Goal: Download file/media

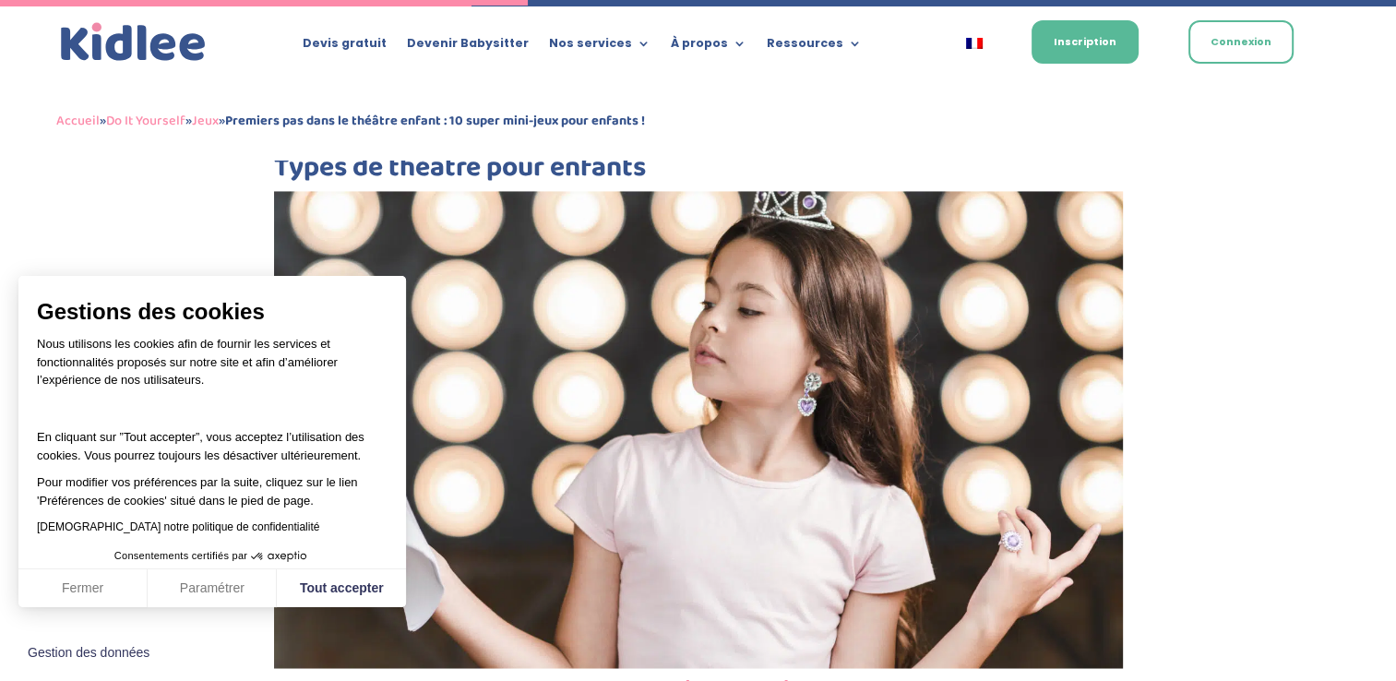
scroll to position [3364, 0]
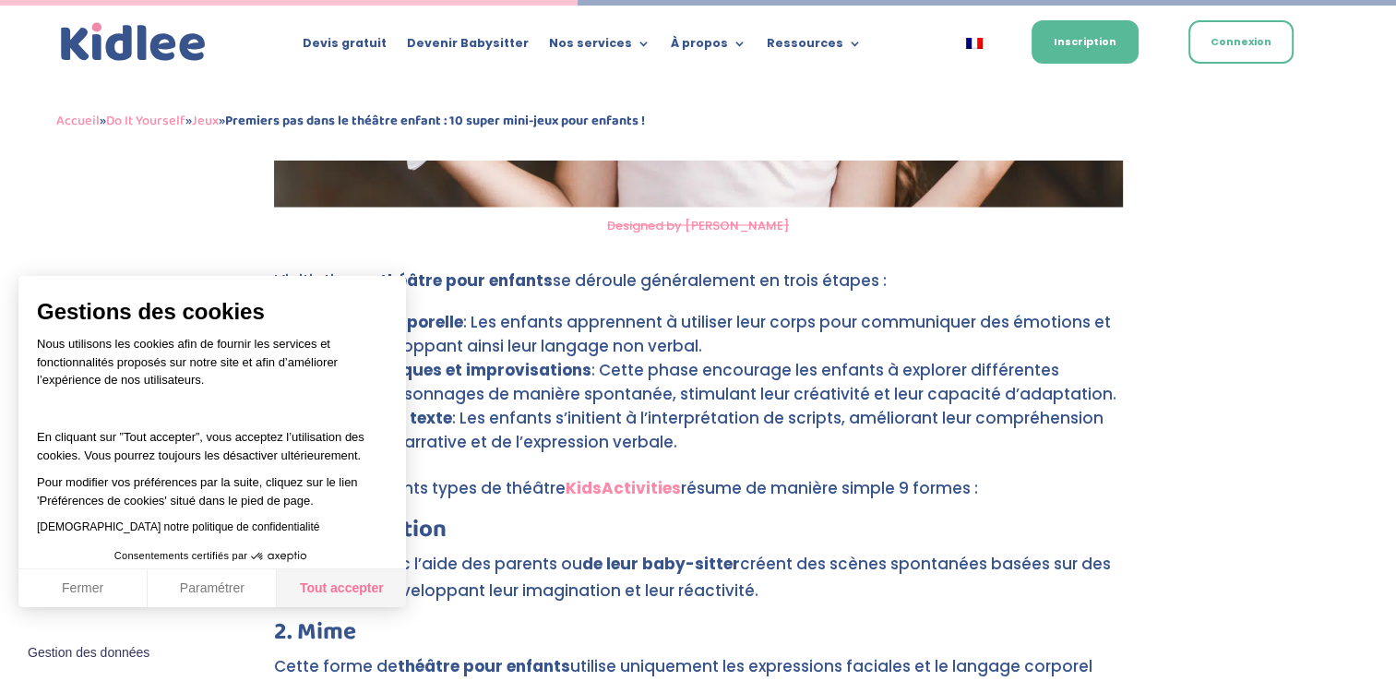
click at [352, 589] on button "Tout accepter" at bounding box center [341, 588] width 129 height 39
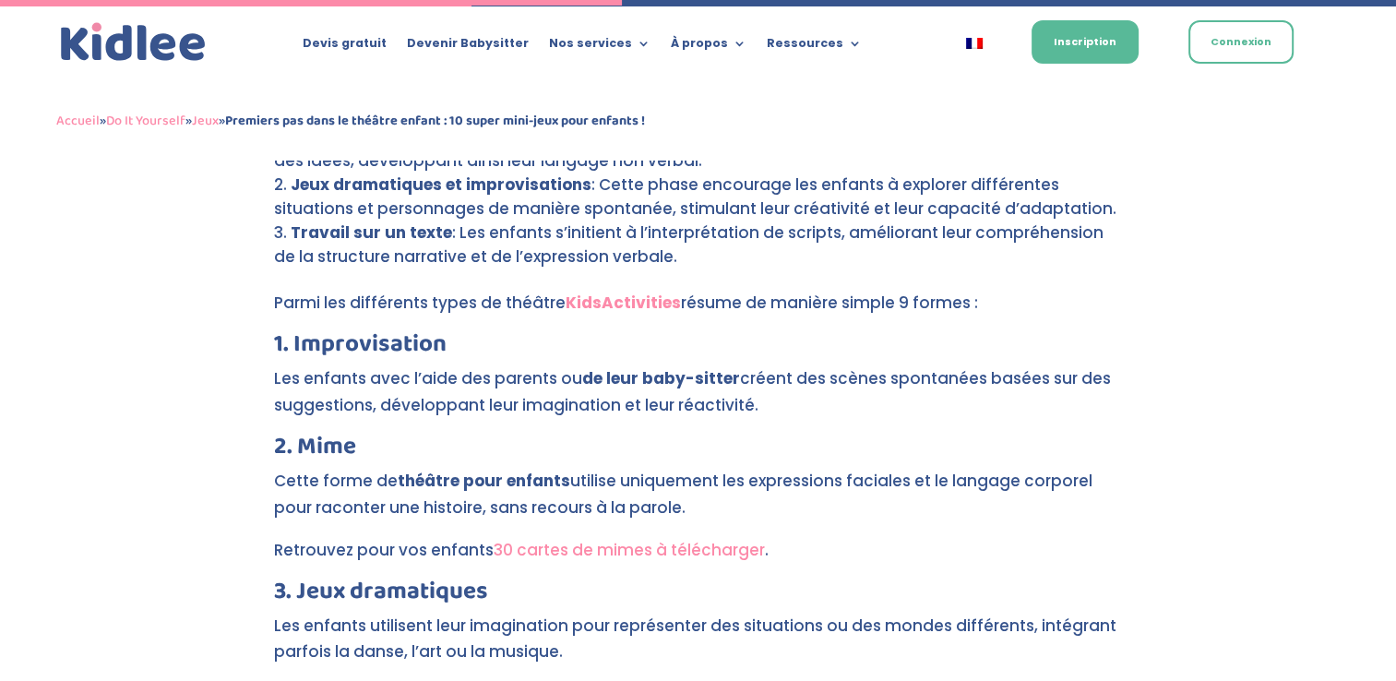
scroll to position [3733, 0]
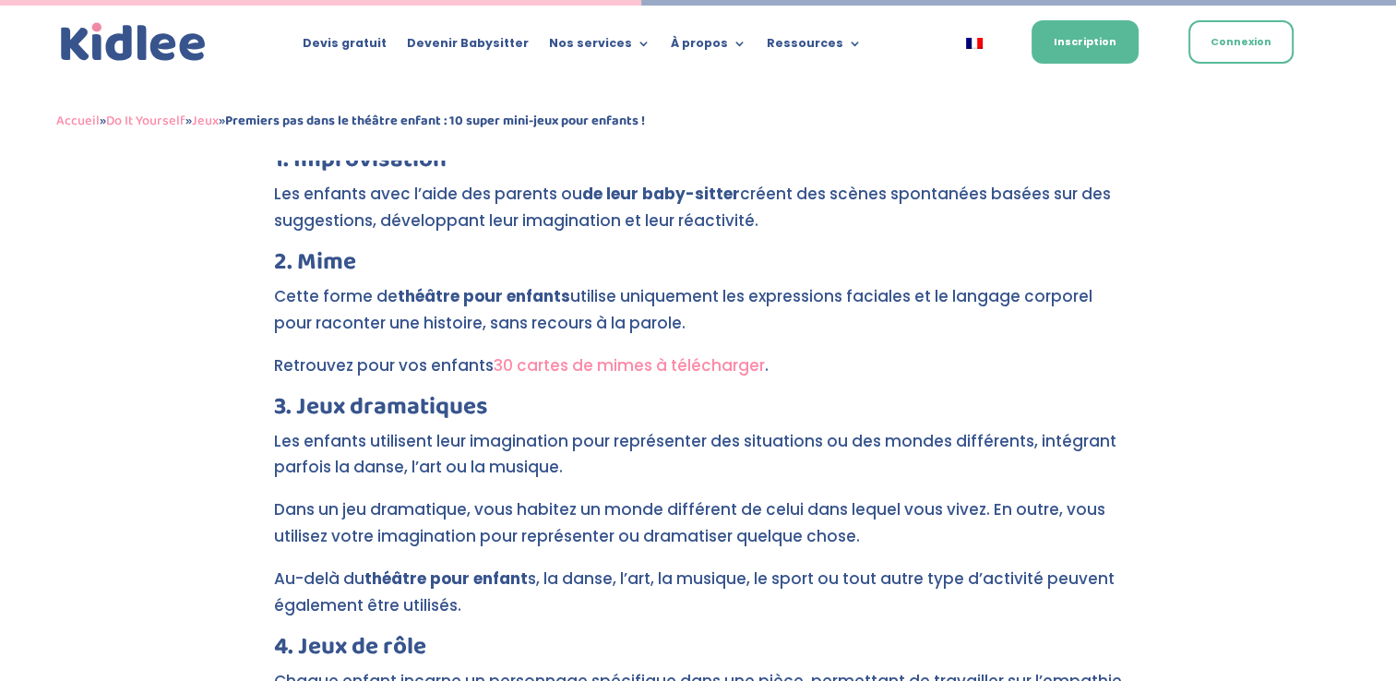
click at [643, 354] on link "30 cartes de mimes à télécharger" at bounding box center [629, 365] width 271 height 22
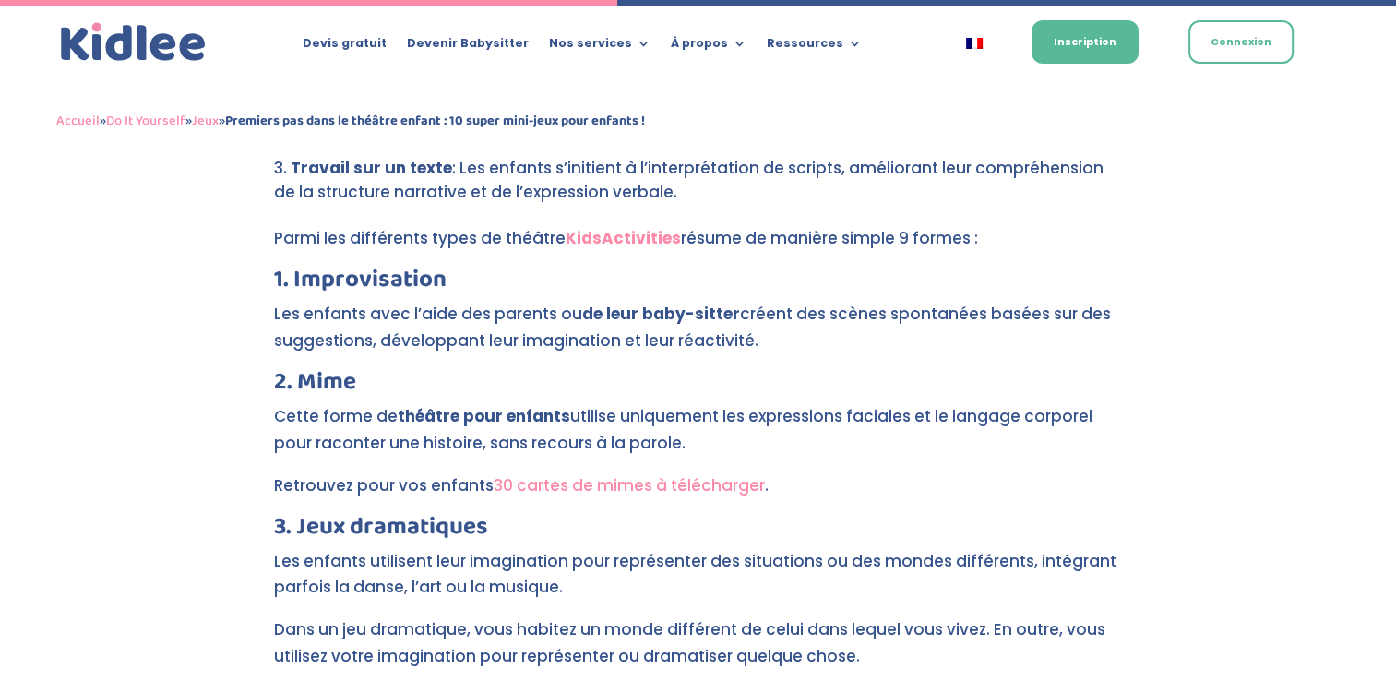
scroll to position [3516, 0]
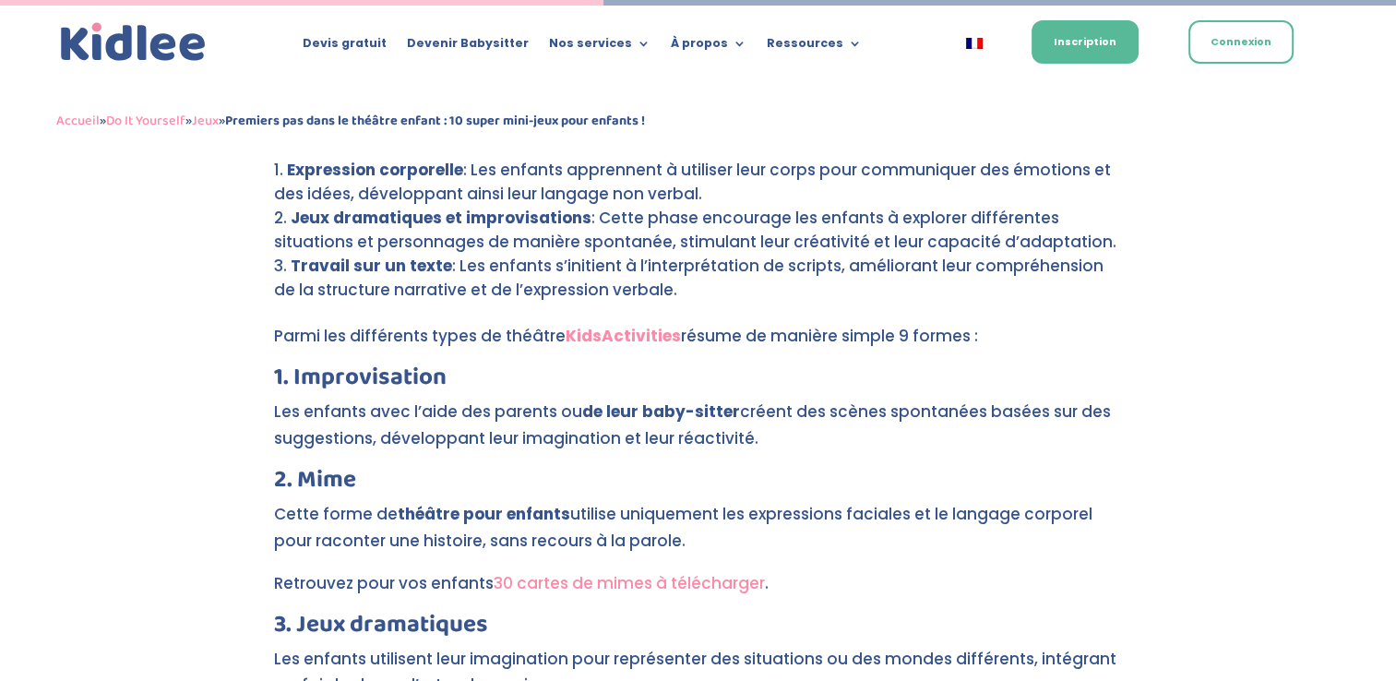
click at [657, 572] on link "30 cartes de mimes à télécharger" at bounding box center [629, 583] width 271 height 22
